Goal: Task Accomplishment & Management: Complete application form

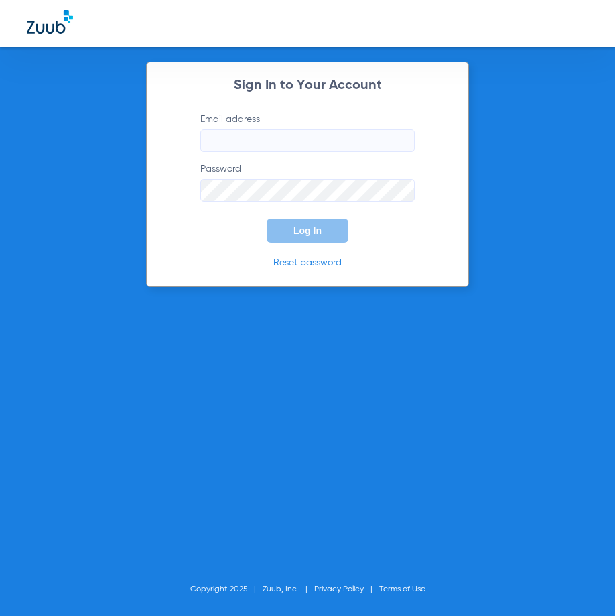
type input "[EMAIL_ADDRESS][DOMAIN_NAME]"
click at [328, 216] on form "Email address [EMAIL_ADDRESS][DOMAIN_NAME] Password Log In" at bounding box center [307, 178] width 255 height 130
click at [335, 224] on button "Log In" at bounding box center [308, 230] width 82 height 24
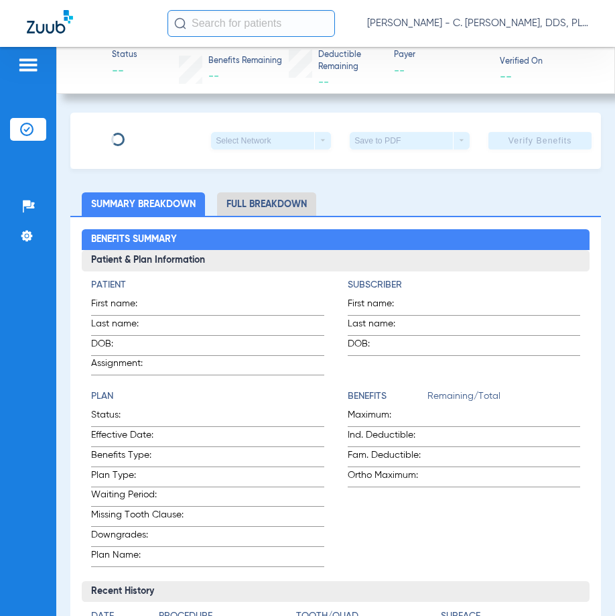
type input "[PERSON_NAME]"
type input "[DATE]"
type input "451931486"
type input "05968"
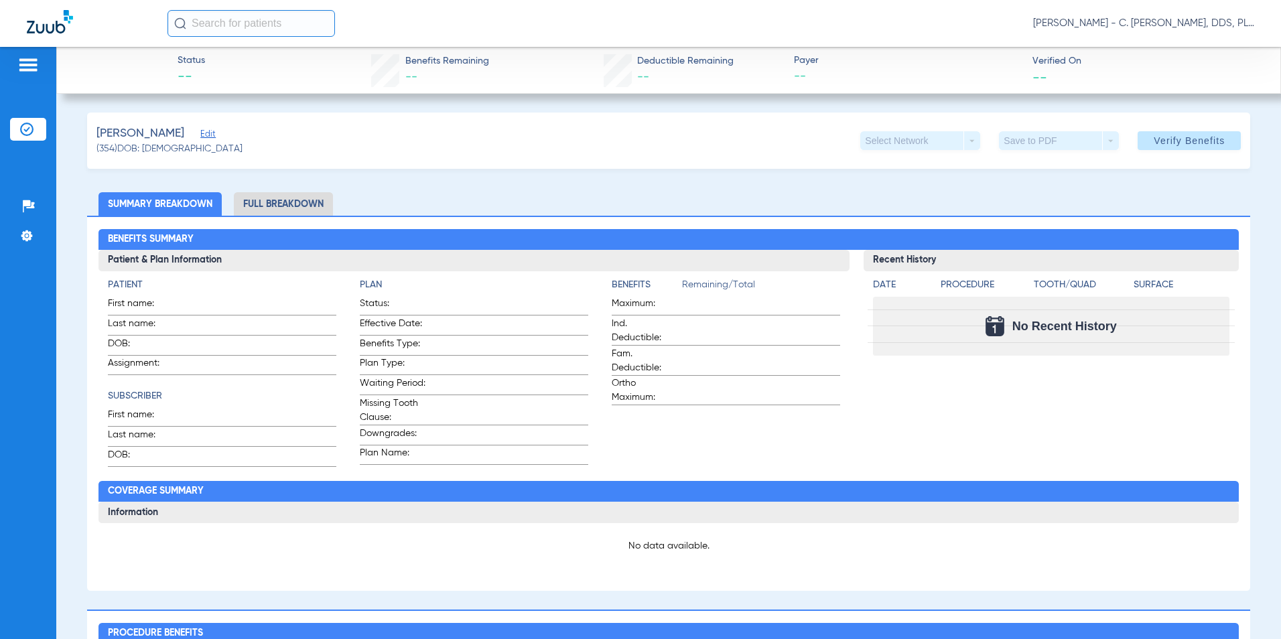
click at [200, 137] on span "Edit" at bounding box center [206, 135] width 12 height 13
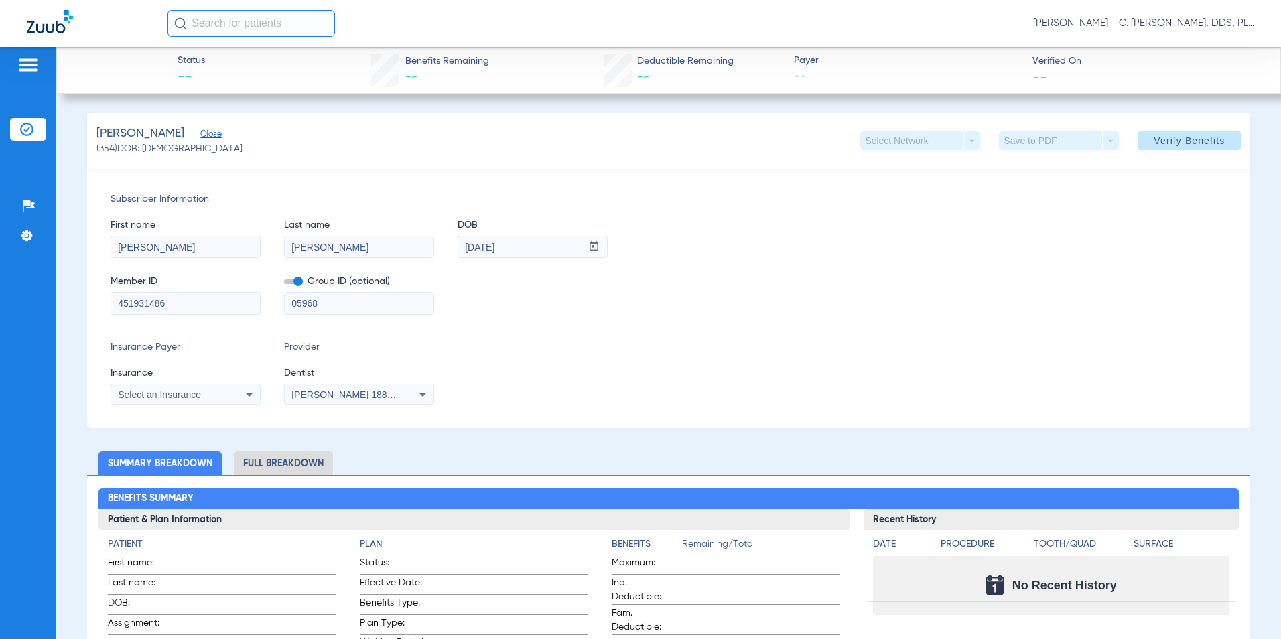
click at [247, 245] on input "[PERSON_NAME]" at bounding box center [185, 247] width 149 height 21
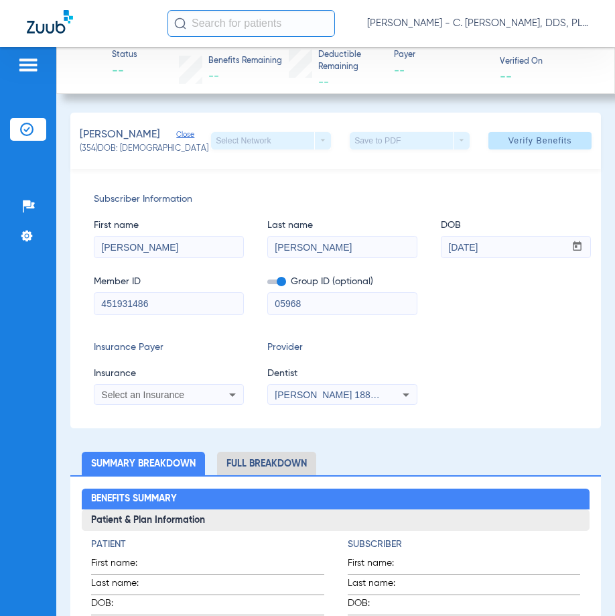
drag, startPoint x: 138, startPoint y: 249, endPoint x: -33, endPoint y: 218, distance: 173.8
click at [0, 218] on html "[PERSON_NAME] - C. [PERSON_NAME], DDS, PLLC dba [PERSON_NAME] Dentistry Patient…" at bounding box center [307, 308] width 615 height 616
type input "[PERSON_NAME]"
drag, startPoint x: 519, startPoint y: 253, endPoint x: 342, endPoint y: 253, distance: 176.9
click at [342, 253] on div "First name [PERSON_NAME] Last name [PERSON_NAME] mm / dd / yyyy [DATE]" at bounding box center [336, 232] width 484 height 52
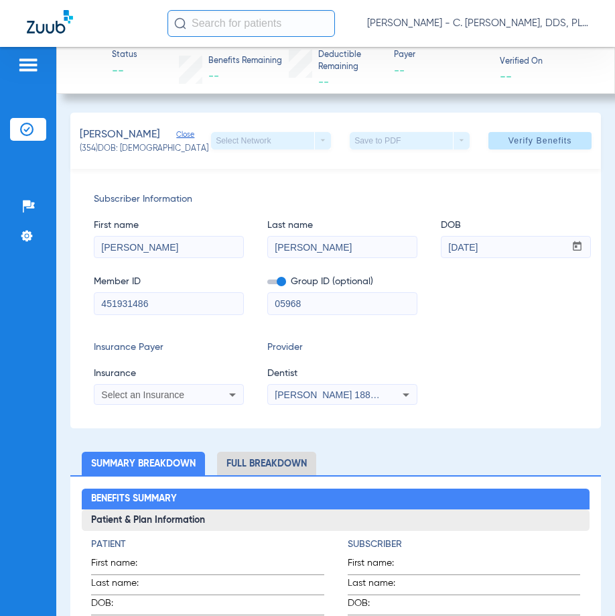
paste input "[DATE]"
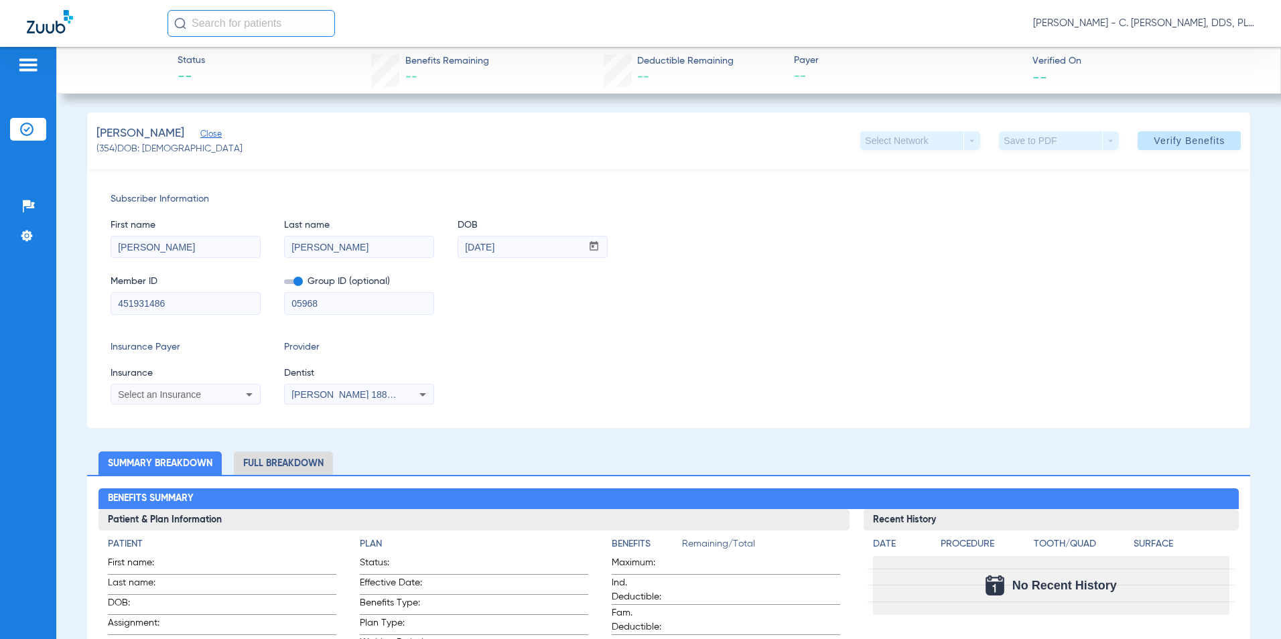
type input "[DATE]"
click at [147, 391] on span "Select an Insurance" at bounding box center [159, 394] width 83 height 11
type input "delta dental"
click at [633, 439] on div at bounding box center [640, 319] width 1281 height 639
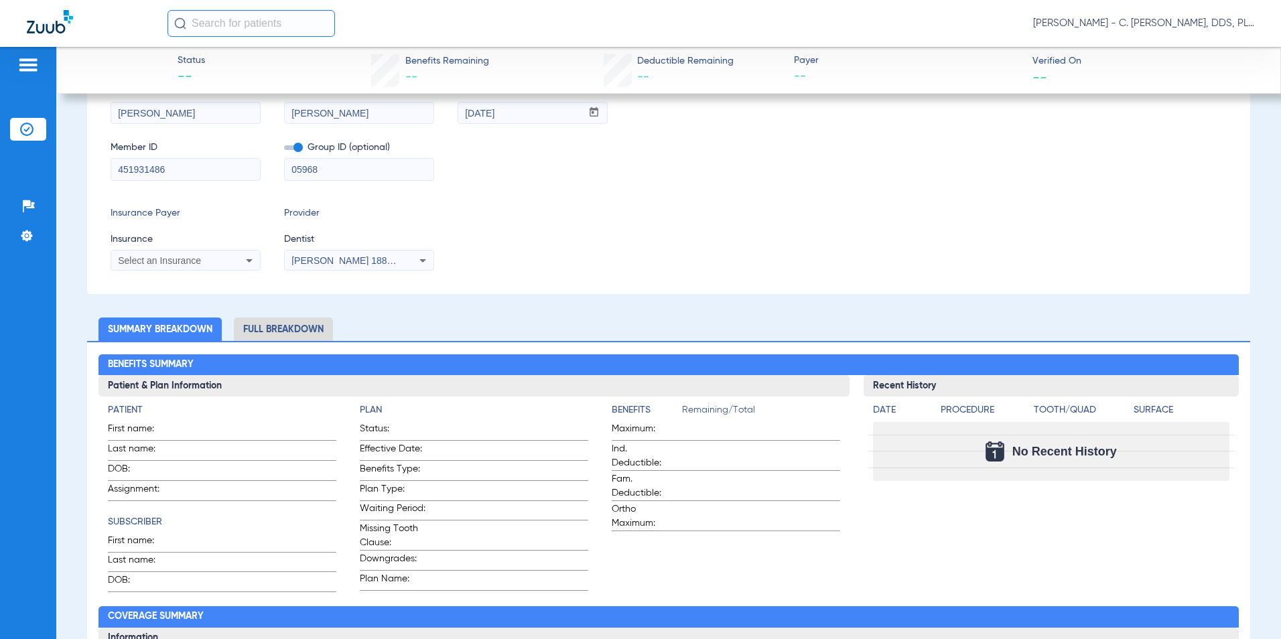
click at [251, 260] on icon at bounding box center [249, 260] width 7 height 3
click at [263, 282] on input "dropdown search" at bounding box center [223, 282] width 225 height 27
type input "de"
click at [935, 176] on div at bounding box center [640, 319] width 1281 height 639
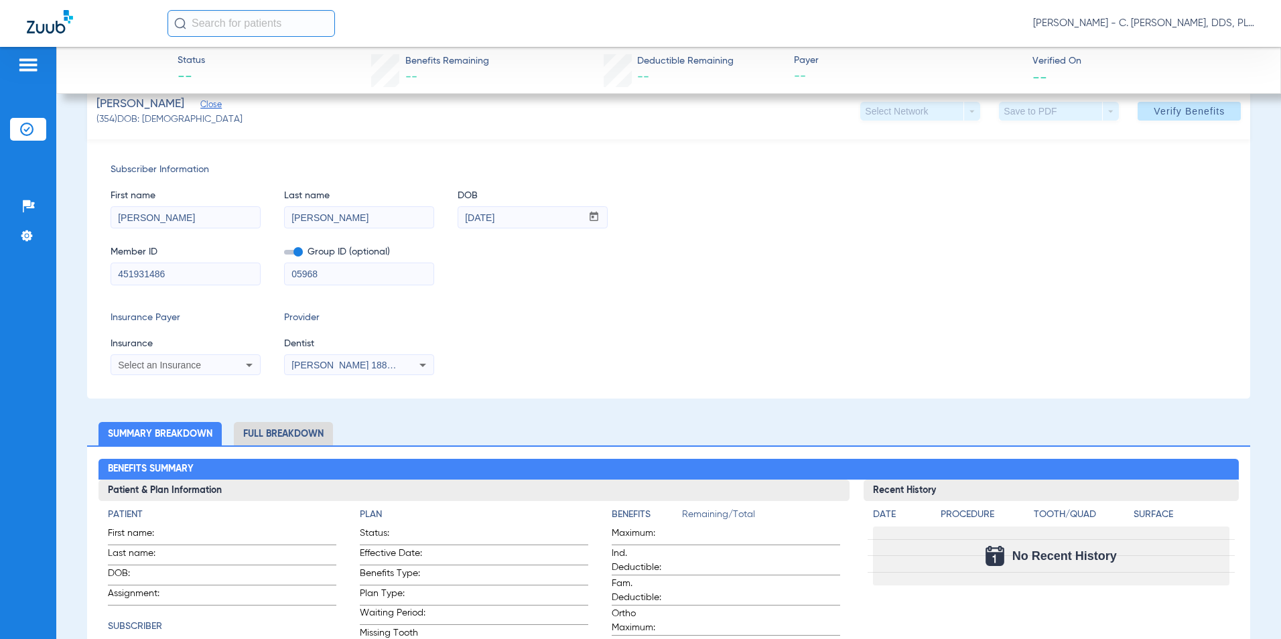
scroll to position [0, 0]
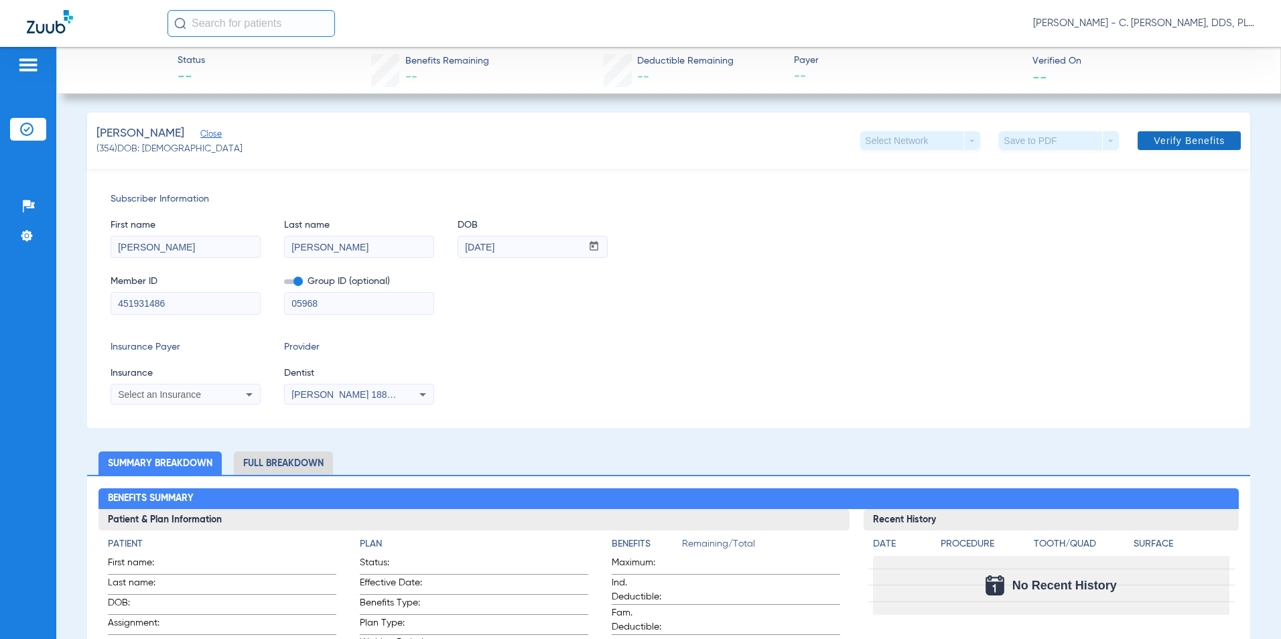
click at [1141, 136] on span at bounding box center [1189, 141] width 103 height 32
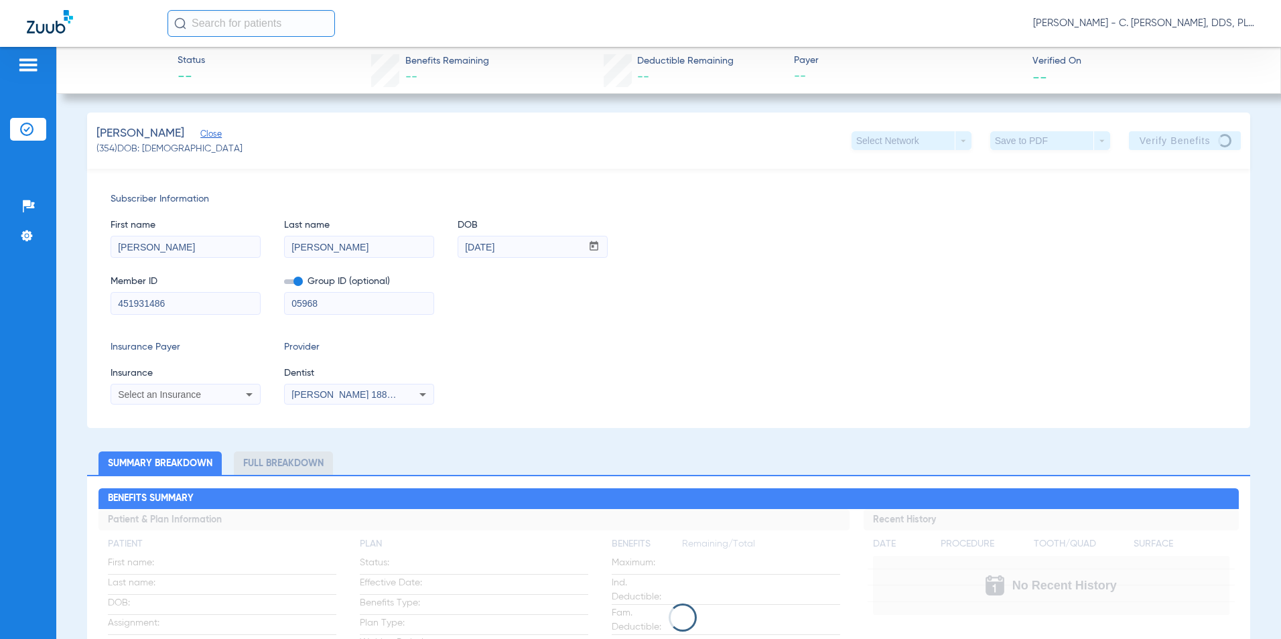
click at [253, 392] on icon at bounding box center [249, 395] width 16 height 16
click at [257, 412] on input "dropdown search" at bounding box center [223, 416] width 225 height 27
type input "delt"
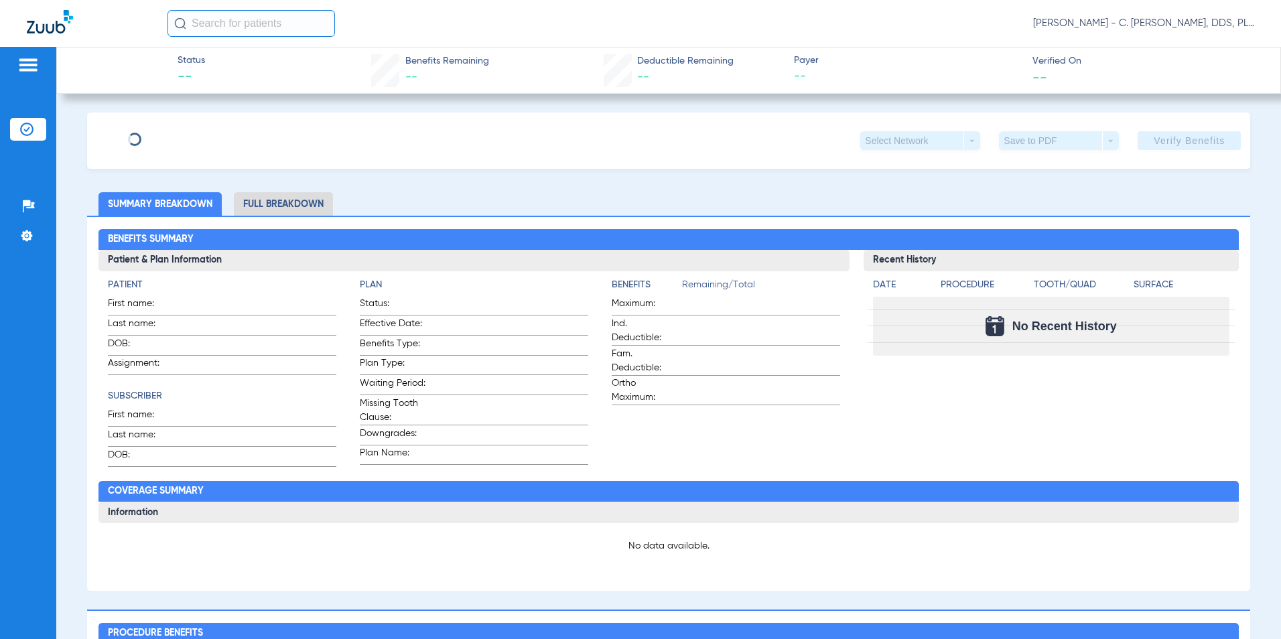
type input "[PERSON_NAME]"
type input "[DATE]"
type input "451931486"
type input "05968"
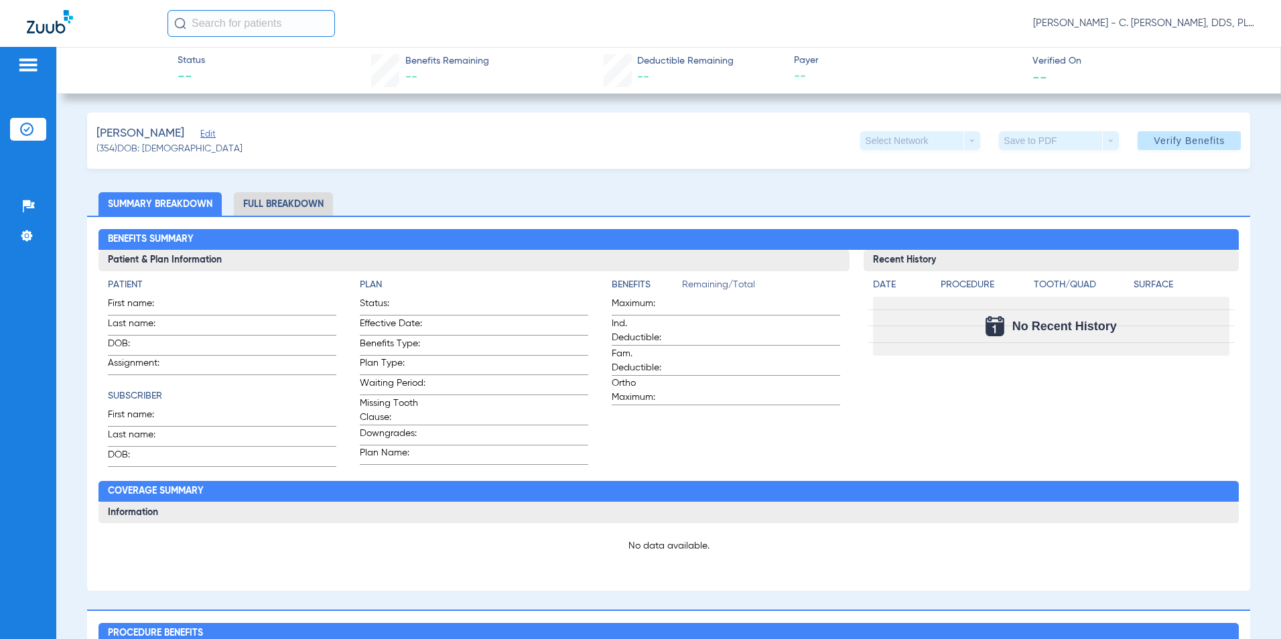
click at [200, 135] on span "Edit" at bounding box center [206, 135] width 12 height 13
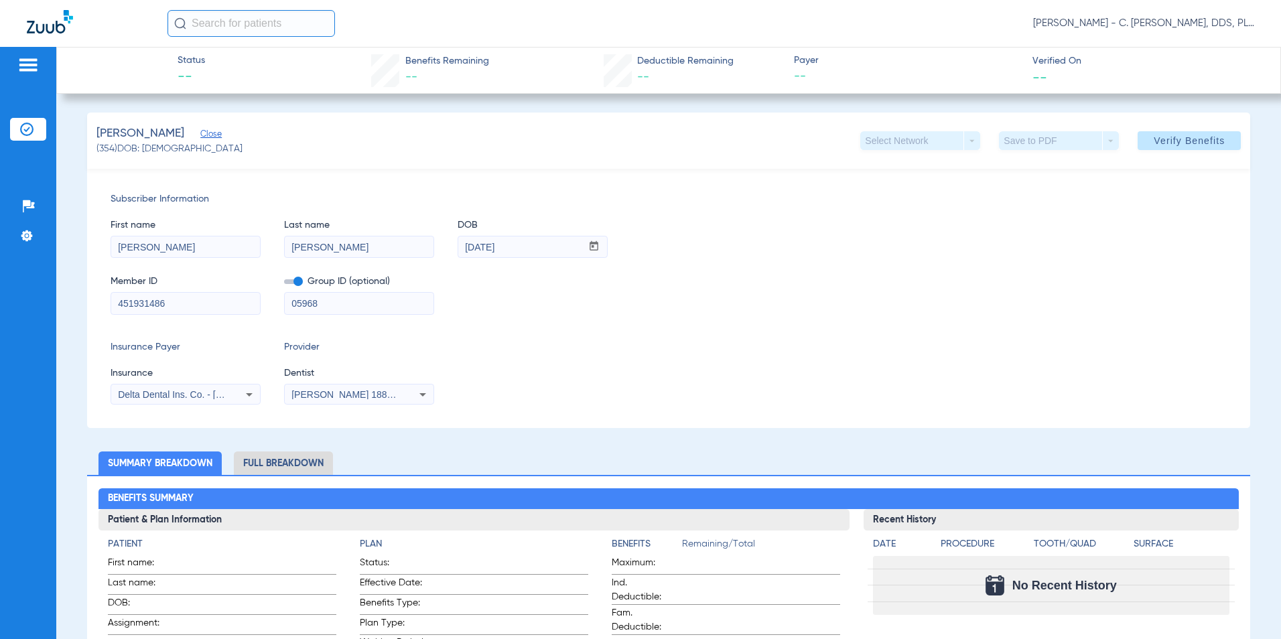
click at [161, 264] on div "First name Jose Last name Aguirre DOB mm / dd / yyyy 08/07/1981 Member ID 45193…" at bounding box center [669, 260] width 1117 height 109
drag, startPoint x: 190, startPoint y: 249, endPoint x: 98, endPoint y: 235, distance: 93.5
click at [98, 235] on div "Subscriber Information First name Jose Last name Aguirre DOB mm / dd / yyyy 08/…" at bounding box center [669, 298] width 1164 height 259
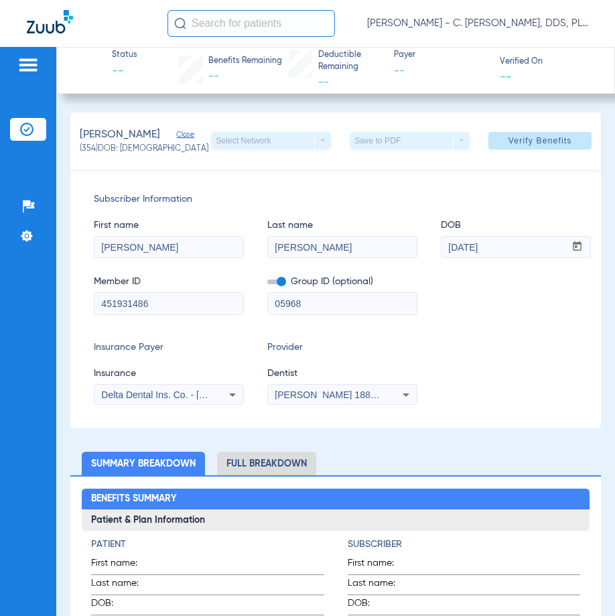
type input "[PERSON_NAME]"
drag, startPoint x: 540, startPoint y: 247, endPoint x: 365, endPoint y: 251, distance: 175.6
click at [365, 251] on div "First name [PERSON_NAME] Last name [PERSON_NAME] mm / dd / yyyy [DATE]" at bounding box center [336, 232] width 484 height 52
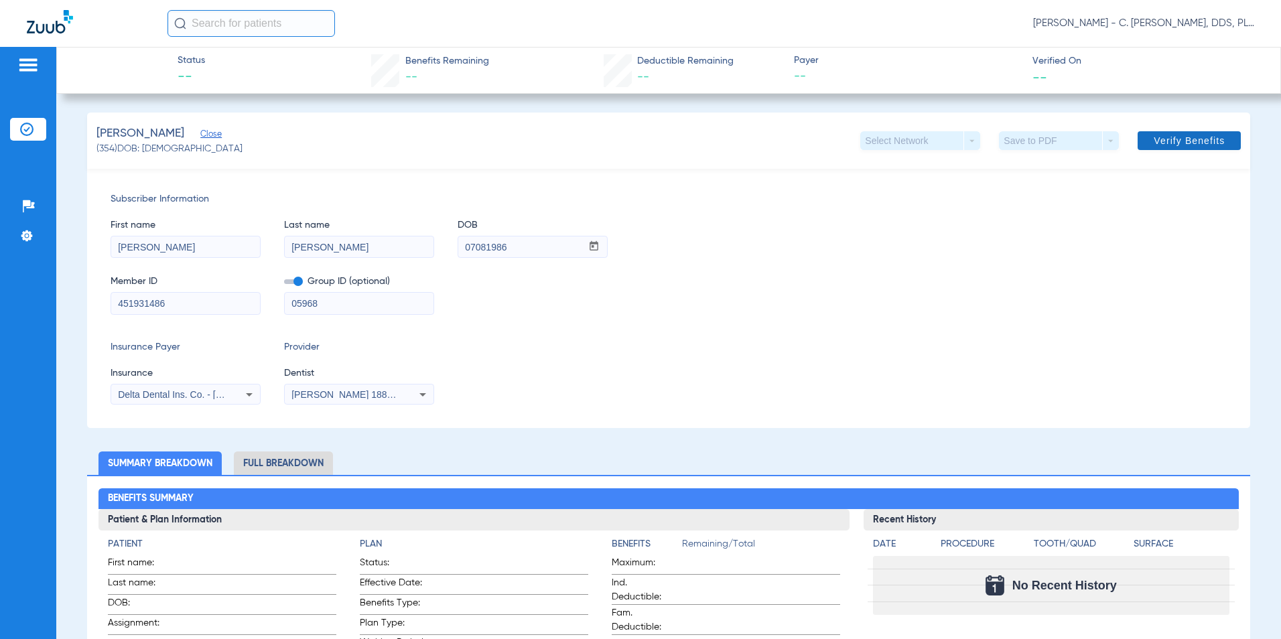
type input "[DATE]"
click at [1187, 141] on span "Verify Benefits" at bounding box center [1189, 140] width 71 height 11
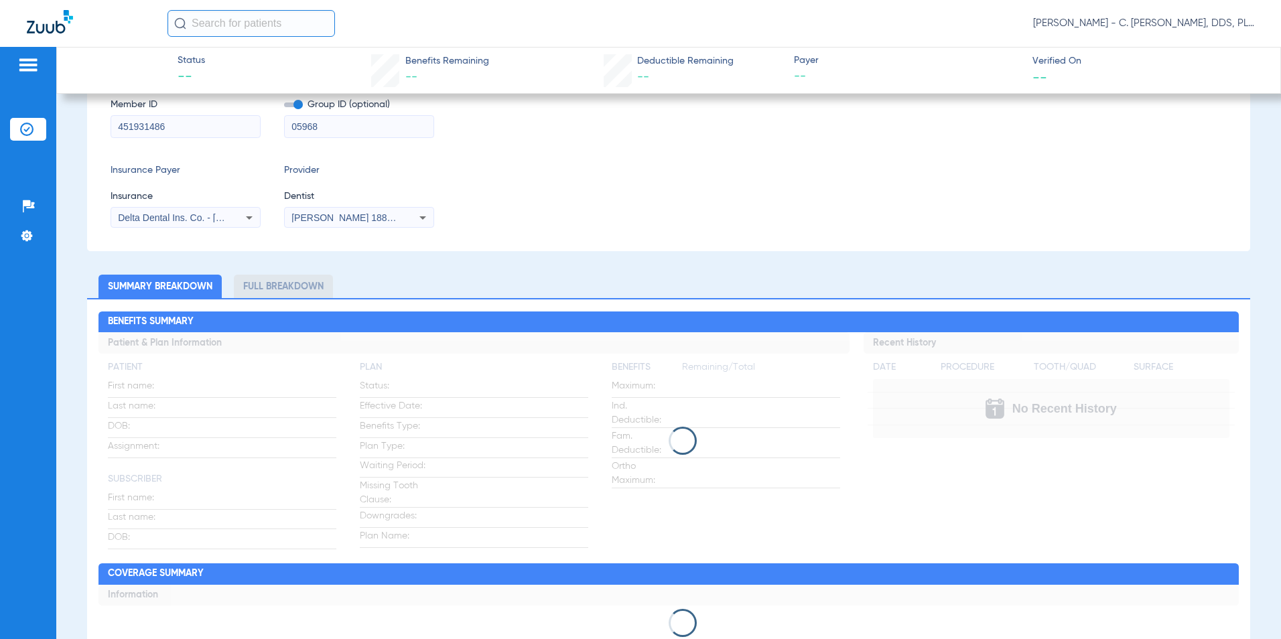
scroll to position [201, 0]
